Goal: Check status: Check status

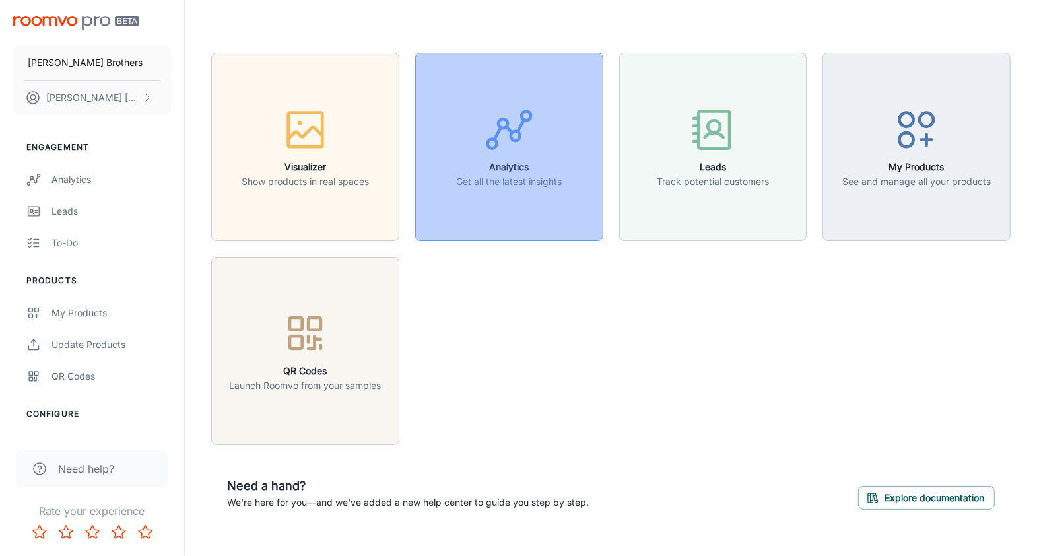
click at [532, 168] on h6 "Analytics" at bounding box center [509, 167] width 106 height 15
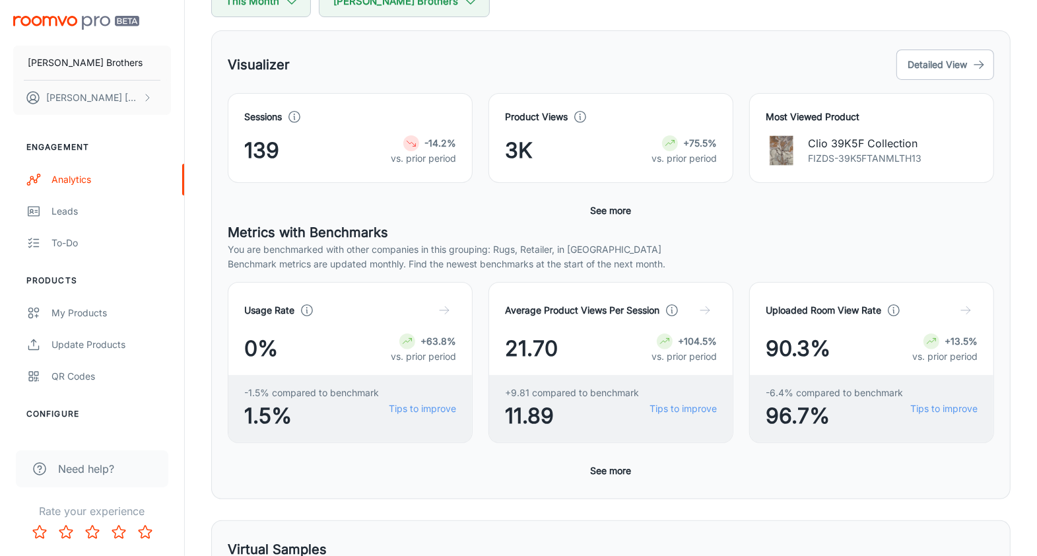
scroll to position [248, 0]
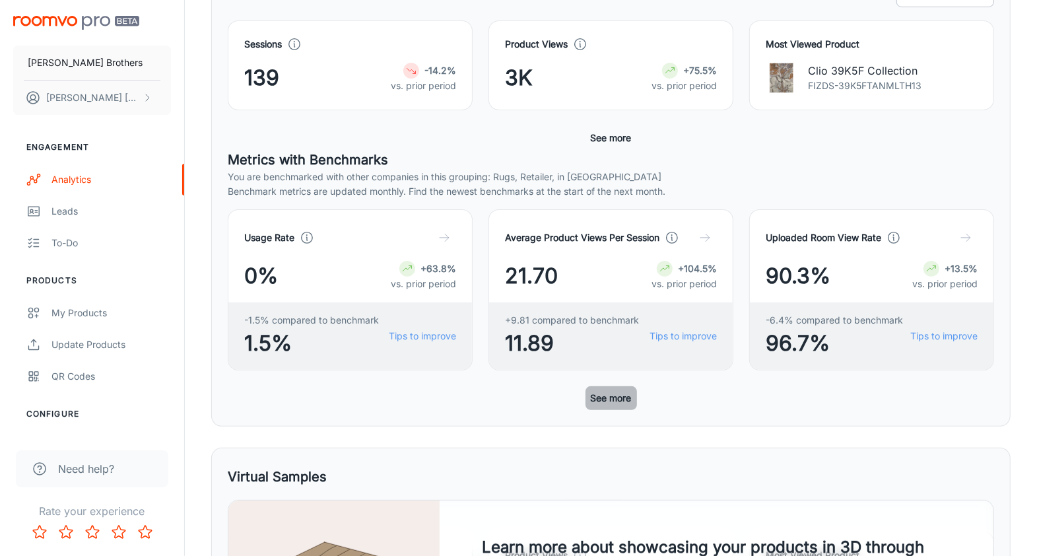
click at [607, 395] on button "See more" at bounding box center [612, 398] width 52 height 24
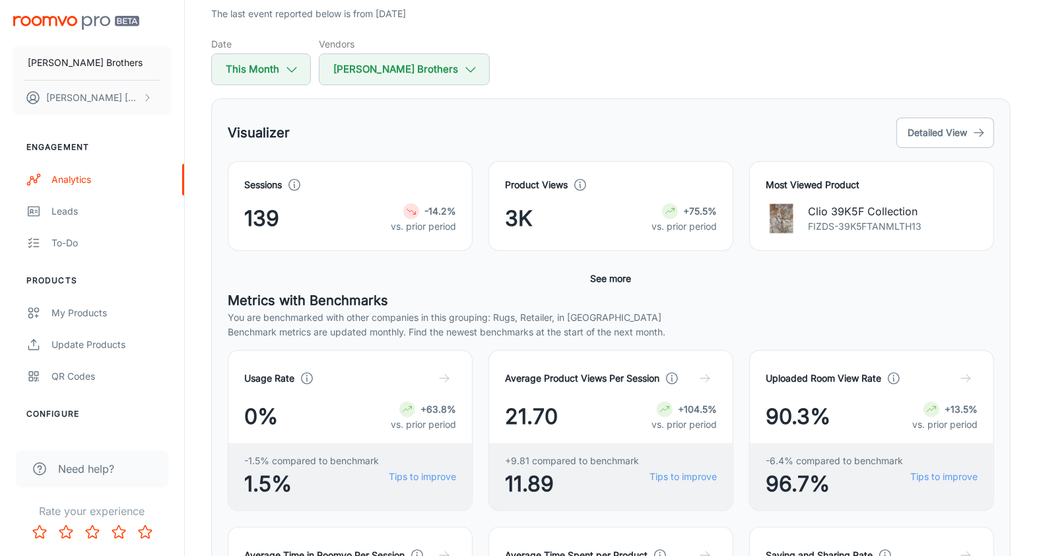
scroll to position [0, 0]
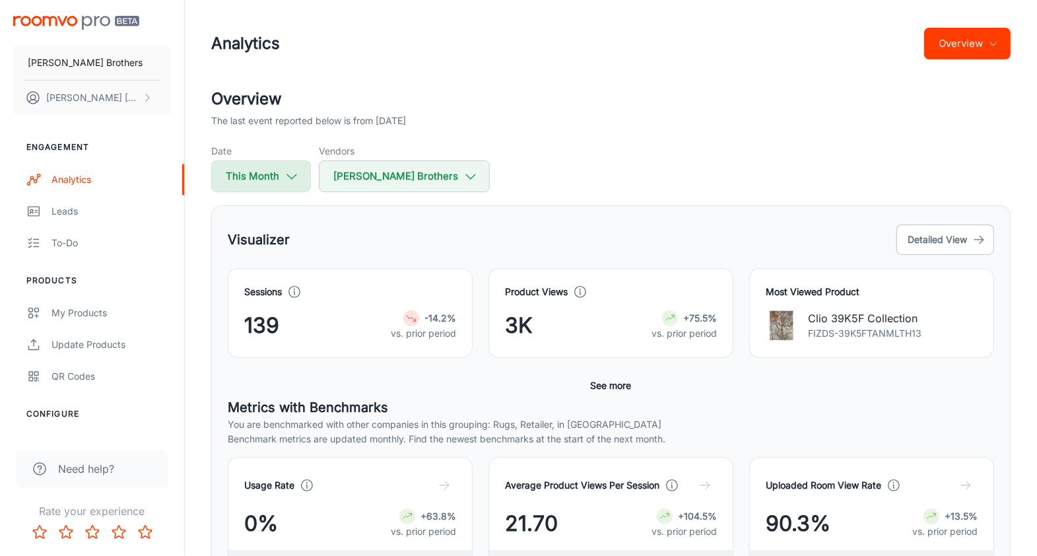
click at [293, 183] on icon "button" at bounding box center [292, 176] width 15 height 15
select select "8"
select select "2025"
select select "8"
select select "2025"
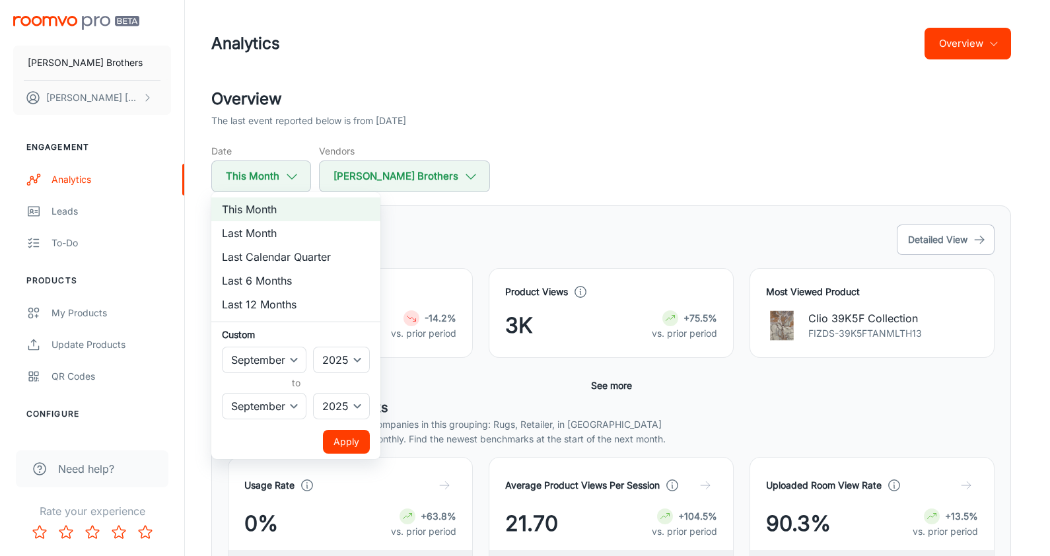
click at [280, 239] on li "Last Month" at bounding box center [295, 233] width 169 height 24
select select "7"
click at [337, 439] on button "Apply" at bounding box center [346, 442] width 47 height 24
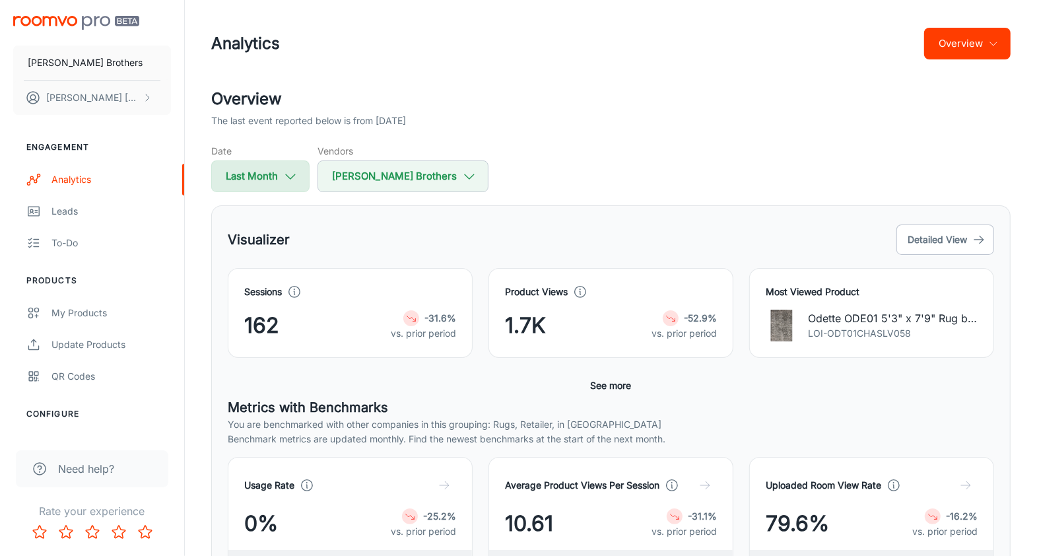
click at [281, 182] on button "Last Month" at bounding box center [260, 176] width 98 height 32
select select "7"
select select "2025"
select select "7"
select select "2025"
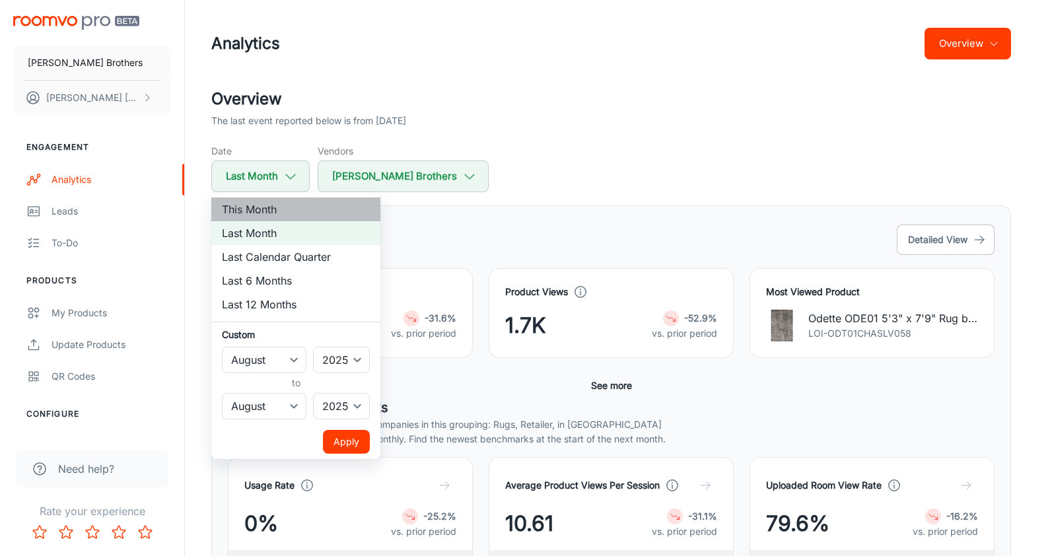
click at [269, 213] on li "This Month" at bounding box center [295, 209] width 169 height 24
select select "8"
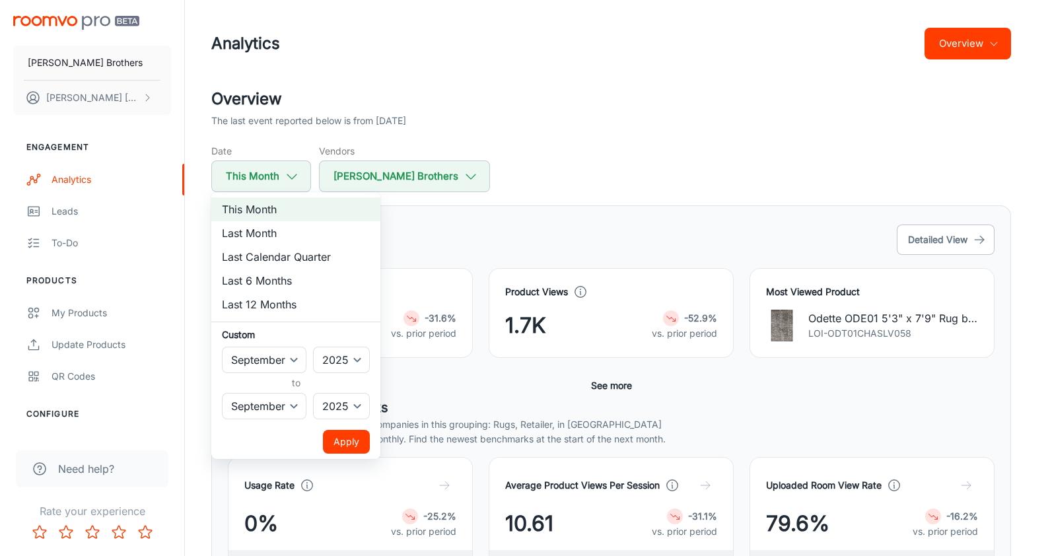
click at [346, 440] on button "Apply" at bounding box center [346, 442] width 47 height 24
